Goal: Information Seeking & Learning: Understand process/instructions

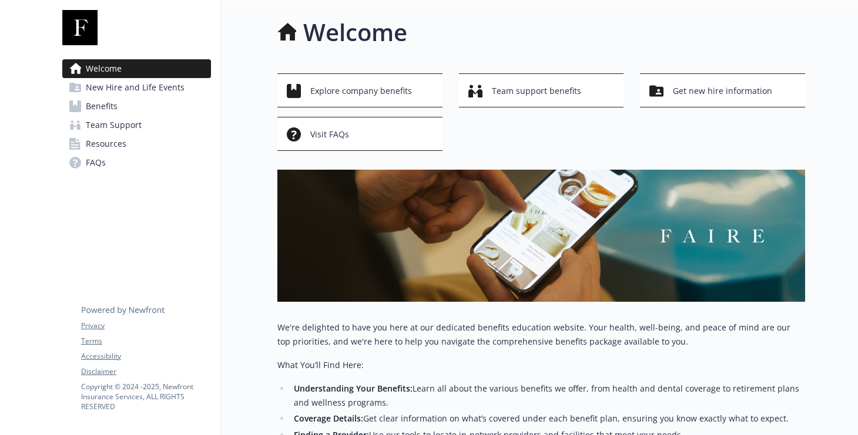
click at [144, 153] on link "Resources" at bounding box center [136, 144] width 149 height 19
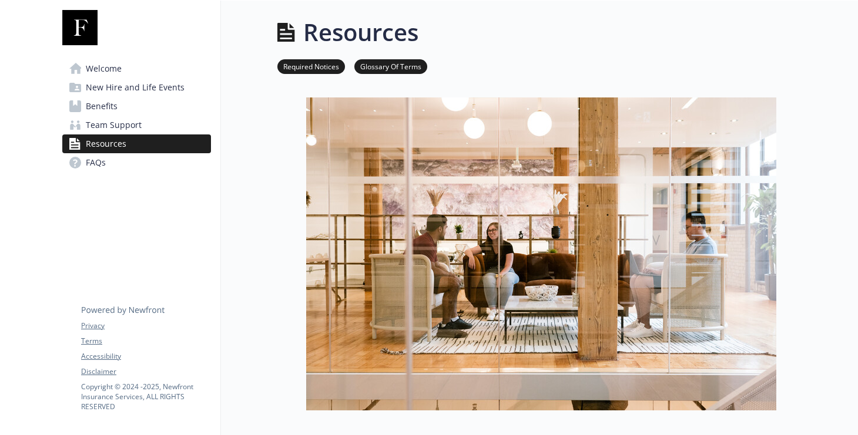
click at [127, 97] on span "New Hire and Life Events" at bounding box center [135, 87] width 99 height 19
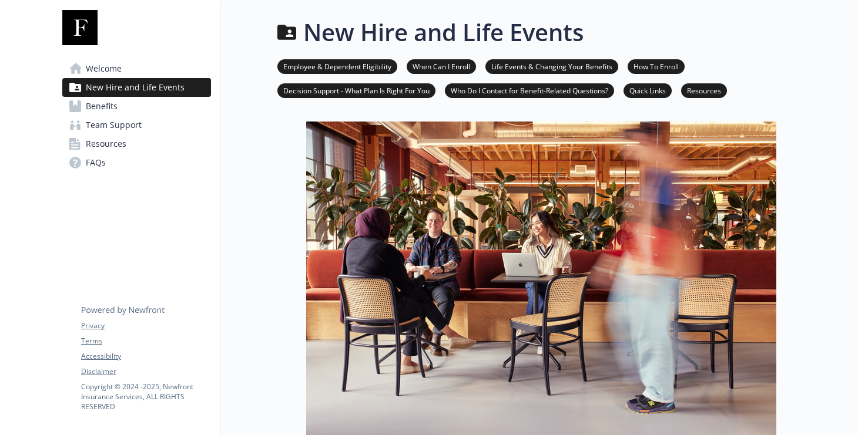
click at [602, 65] on li "Life Events & Changing Your Benefits" at bounding box center [551, 66] width 133 height 15
click at [596, 72] on link "Life Events & Changing Your Benefits" at bounding box center [551, 65] width 133 height 11
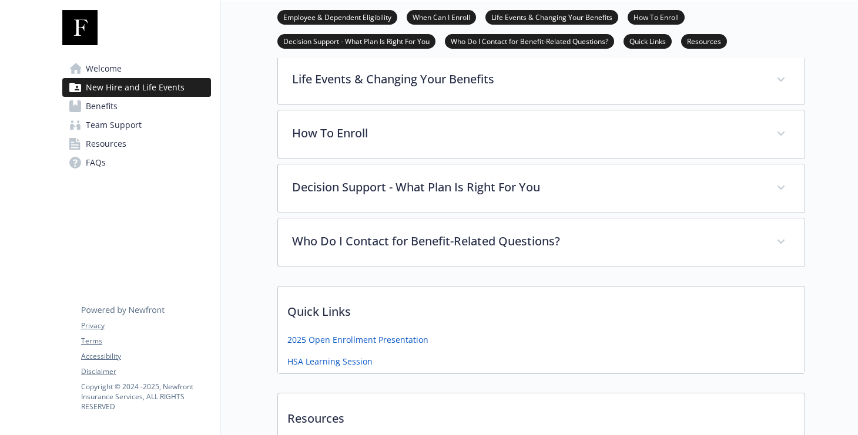
scroll to position [540, 7]
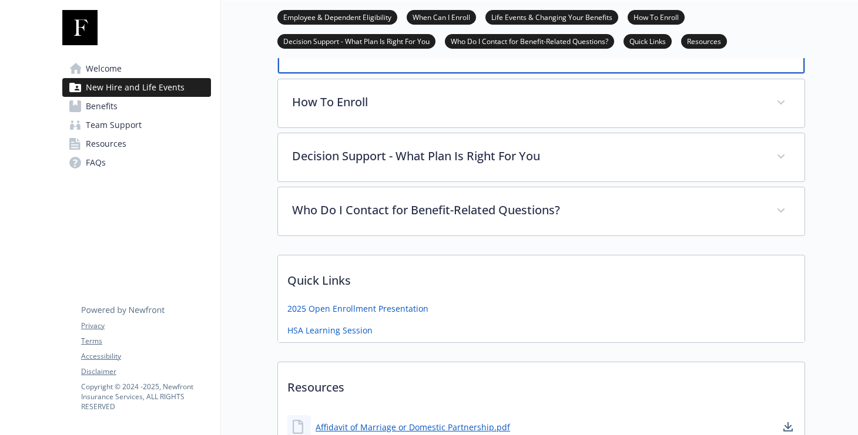
click at [370, 73] on div "Life Events & Changing Your Benefits" at bounding box center [541, 48] width 526 height 51
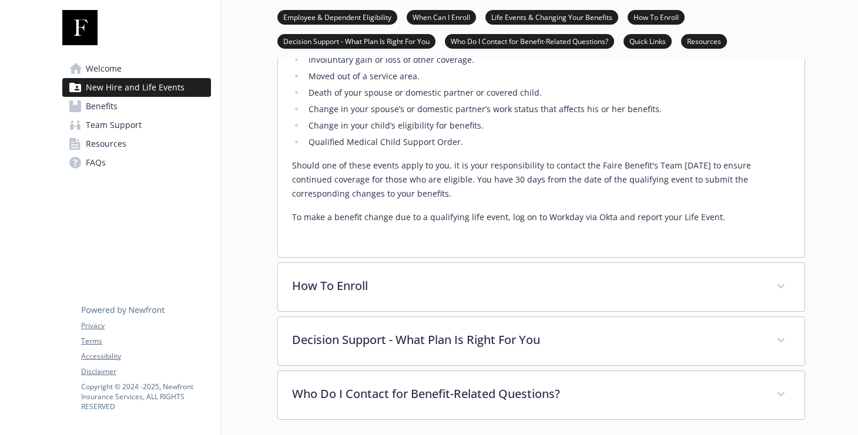
scroll to position [681, 7]
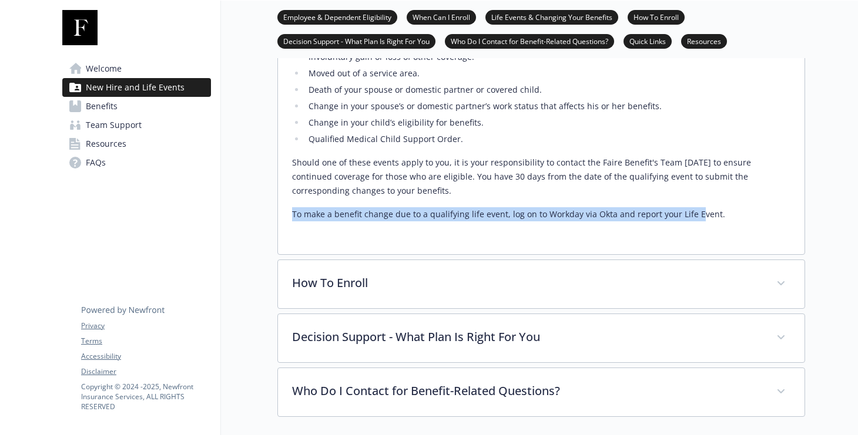
drag, startPoint x: 249, startPoint y: 398, endPoint x: 243, endPoint y: 341, distance: 57.3
click at [278, 254] on div "Once you have made your elections, you cannot change your benefits until the ne…" at bounding box center [541, 92] width 526 height 324
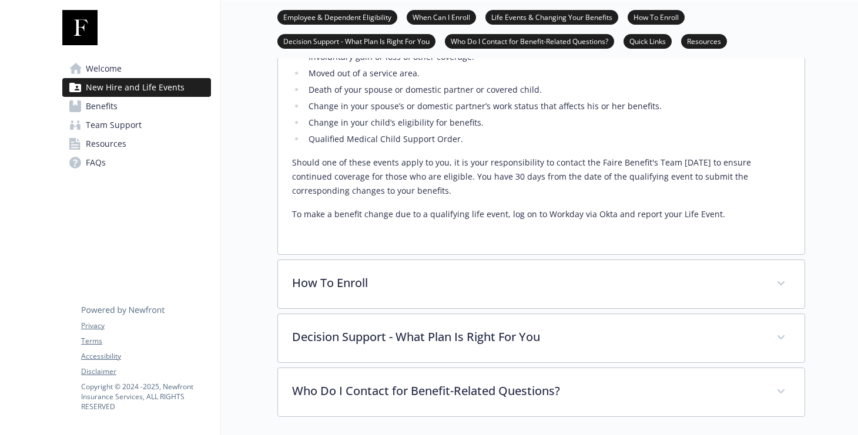
click at [315, 221] on p "To make a benefit change due to a qualifying life event, log on to Workday via …" at bounding box center [541, 214] width 498 height 14
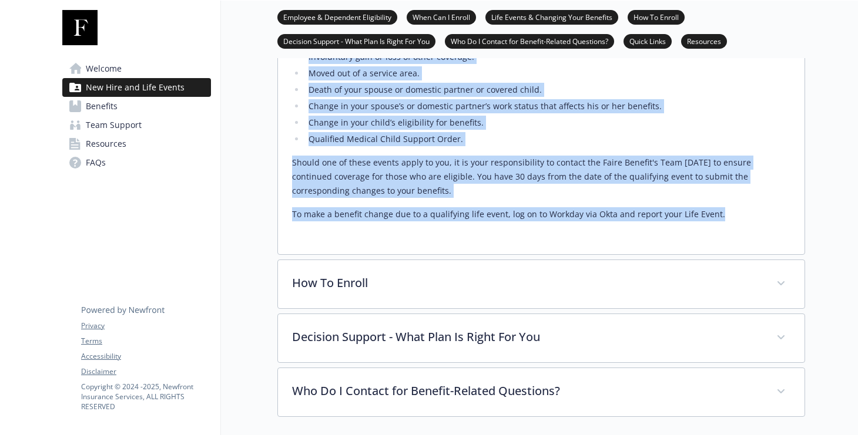
drag, startPoint x: 307, startPoint y: 376, endPoint x: 294, endPoint y: 146, distance: 230.6
click at [292, 122] on div "Once you have made your elections, you cannot change your benefits until the ne…" at bounding box center [541, 81] width 498 height 282
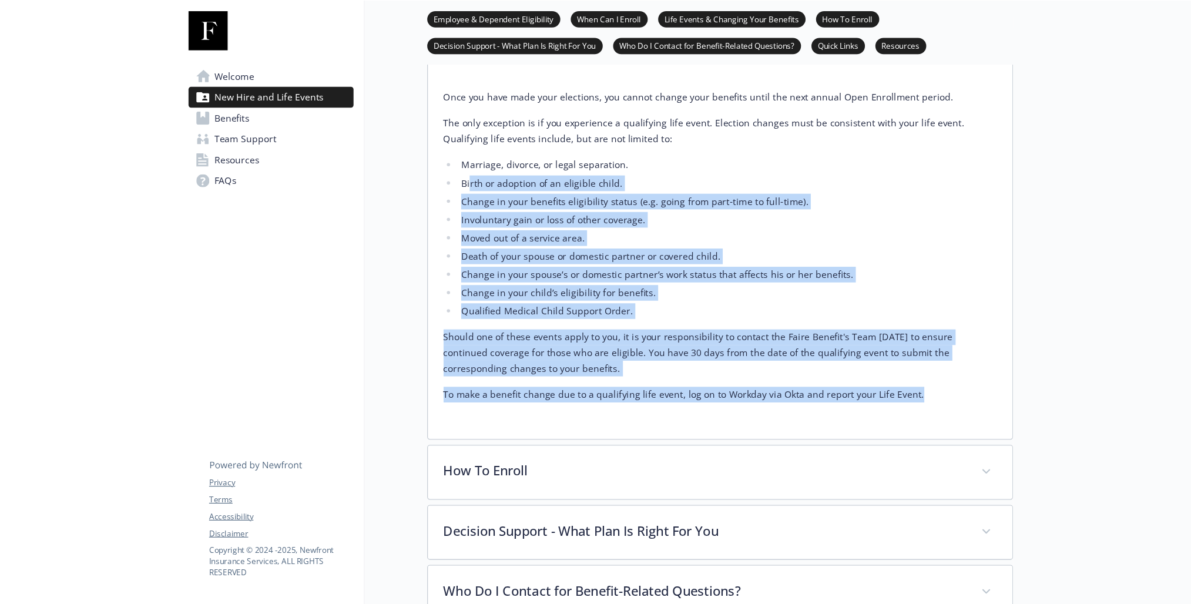
scroll to position [539, 7]
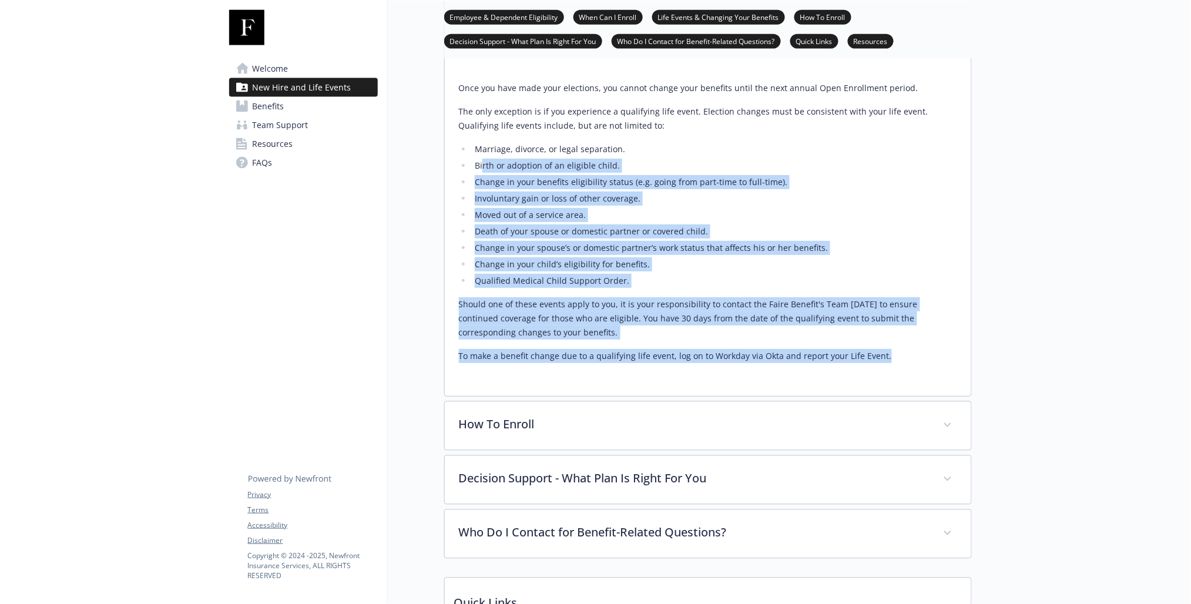
click at [598, 382] on div "Once you have made your elections, you cannot change your benefits until the ne…" at bounding box center [708, 227] width 498 height 310
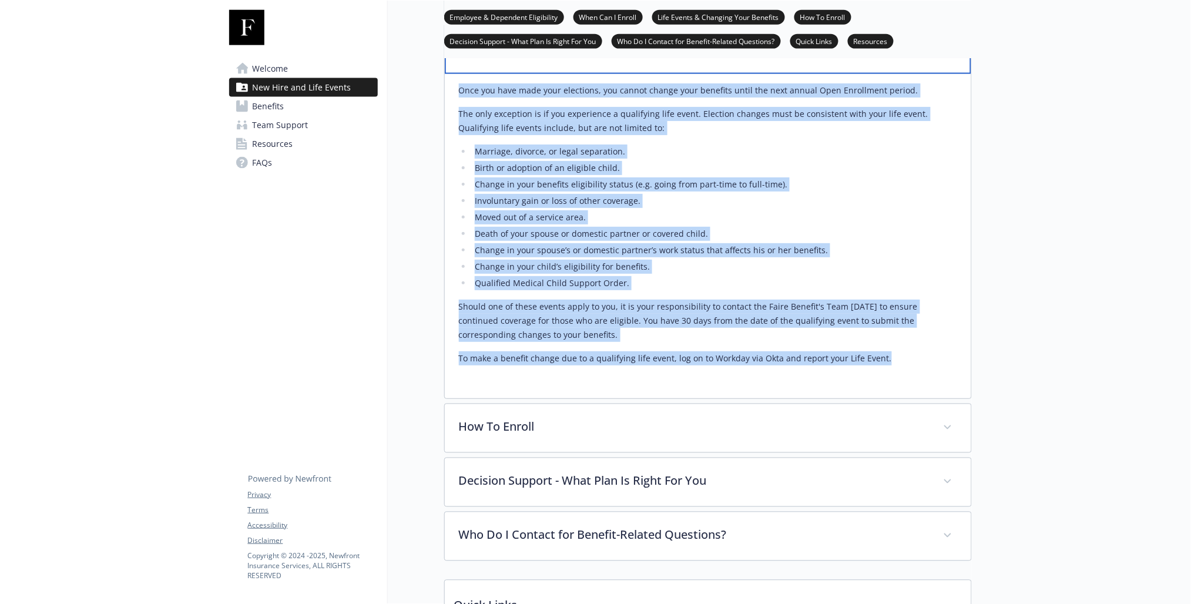
drag, startPoint x: 462, startPoint y: 89, endPoint x: 615, endPoint y: 527, distance: 464.8
click at [615, 399] on div "Life Events & Changing Your Benefits Once you have made your elections, you can…" at bounding box center [707, 211] width 527 height 376
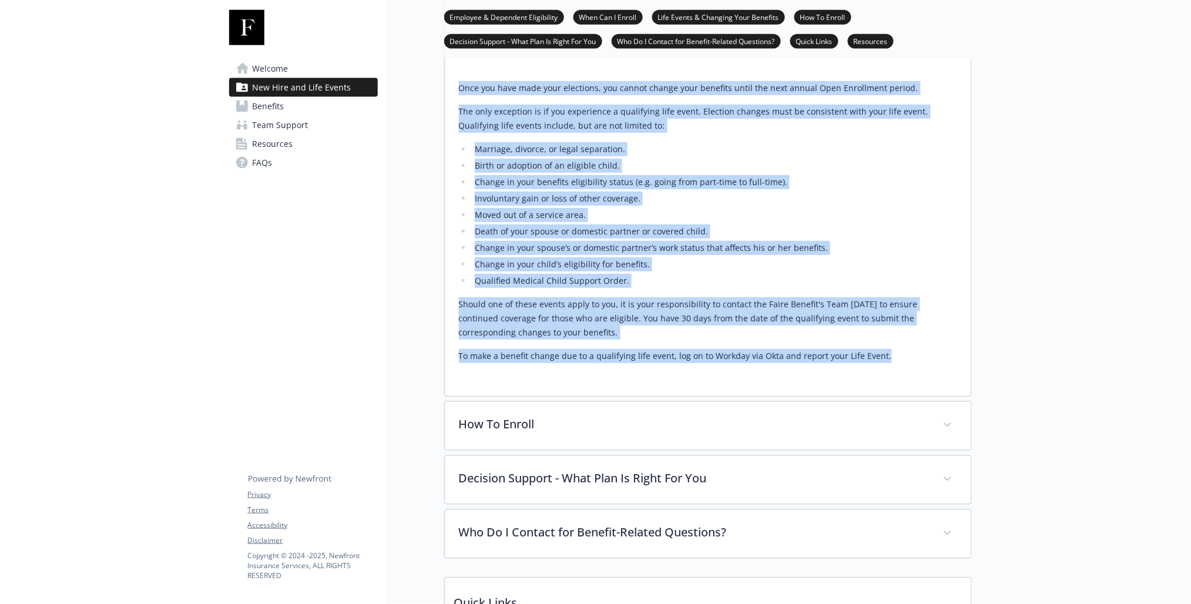
copy div "Lore Ipsumd & Sitametc Adip Elitsedd Eius tem inci utla etdo magnaaliq, eni adm…"
